Goal: Task Accomplishment & Management: Manage account settings

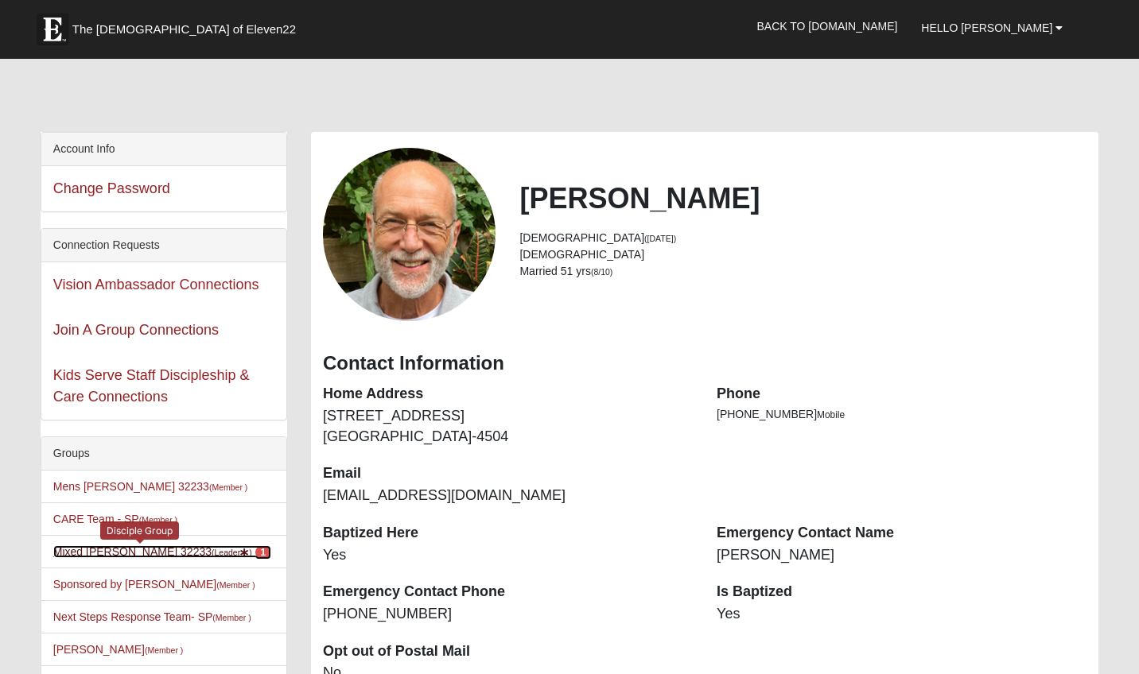
click at [132, 555] on link "Mixed [PERSON_NAME] 32233 (Leader ) 1" at bounding box center [162, 552] width 218 height 13
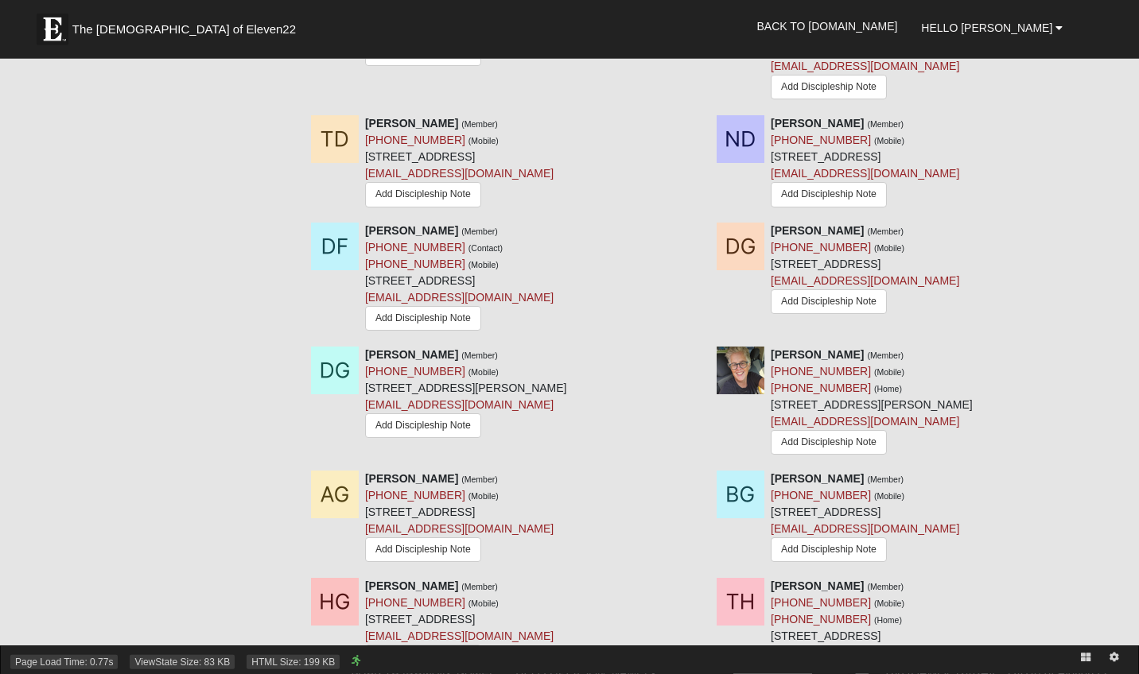
scroll to position [1380, 0]
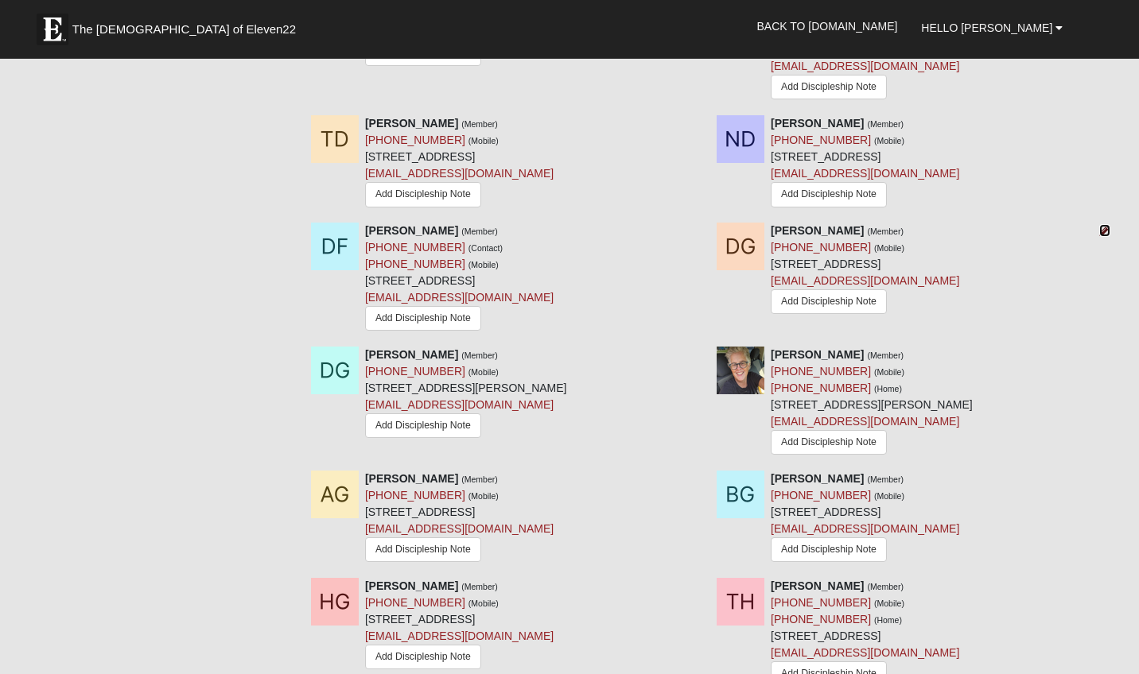
click at [1105, 236] on icon at bounding box center [1104, 230] width 11 height 11
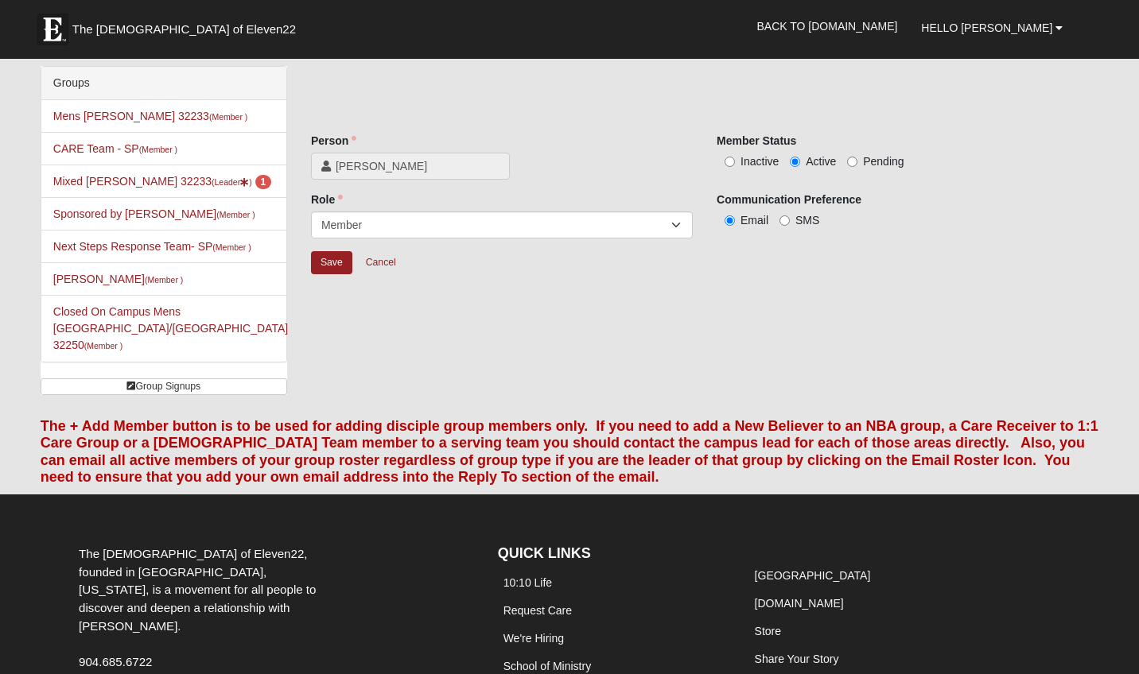
click at [730, 157] on label "Inactive" at bounding box center [748, 161] width 62 height 16
click at [730, 157] on input "Inactive" at bounding box center [729, 162] width 10 height 10
radio input "true"
click at [325, 259] on input "Save" at bounding box center [331, 262] width 41 height 23
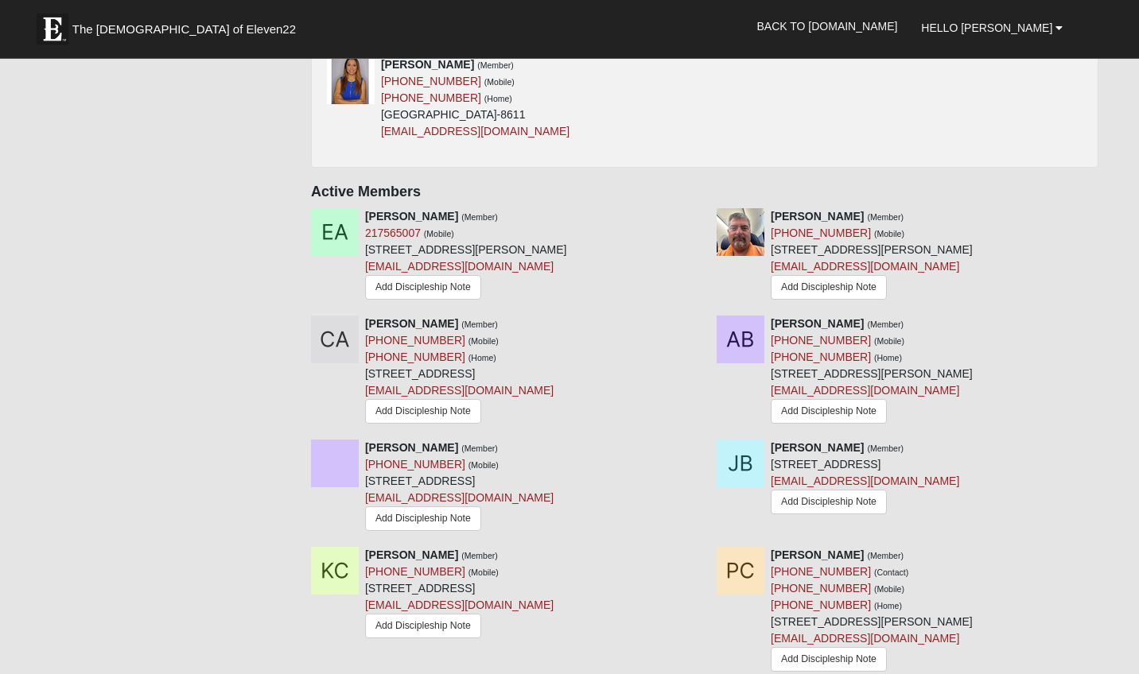
scroll to position [813, 0]
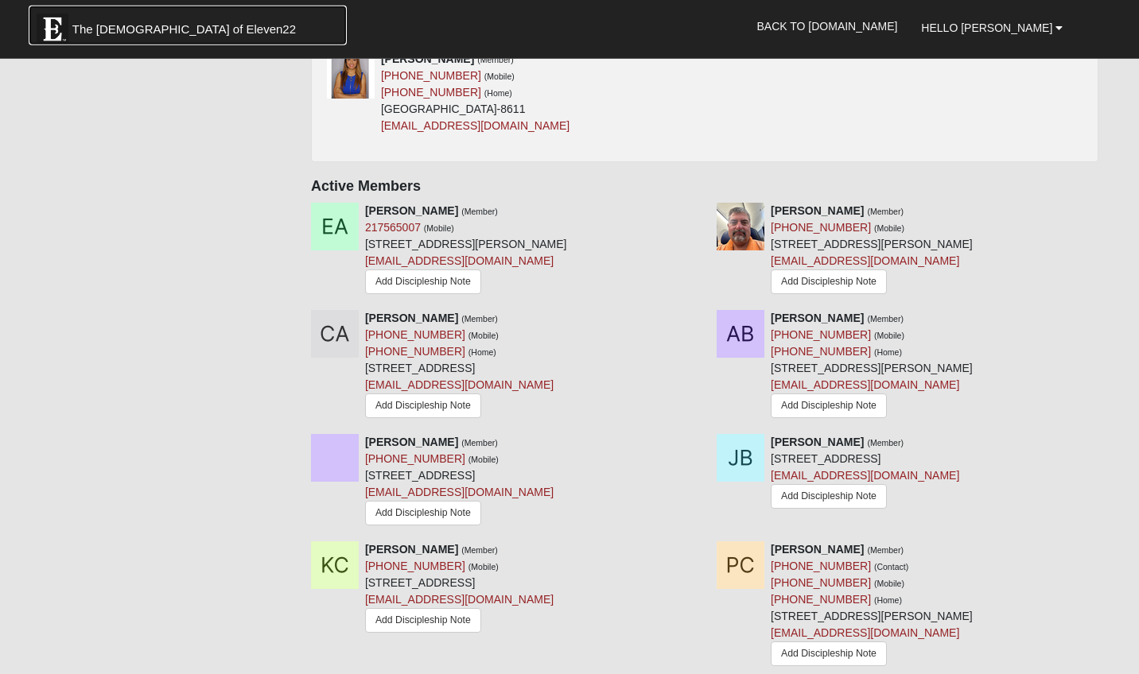
click at [239, 13] on link "The [DEMOGRAPHIC_DATA] of Eleven22" at bounding box center [188, 26] width 318 height 40
